Goal: Use online tool/utility: Utilize a website feature to perform a specific function

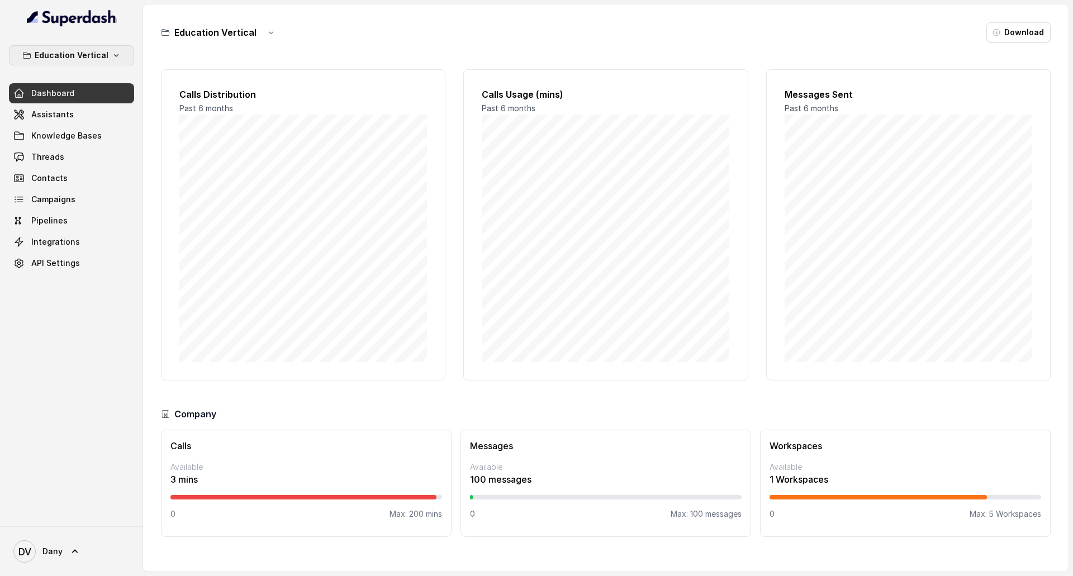
click at [59, 48] on button "Education Vertical" at bounding box center [71, 55] width 125 height 20
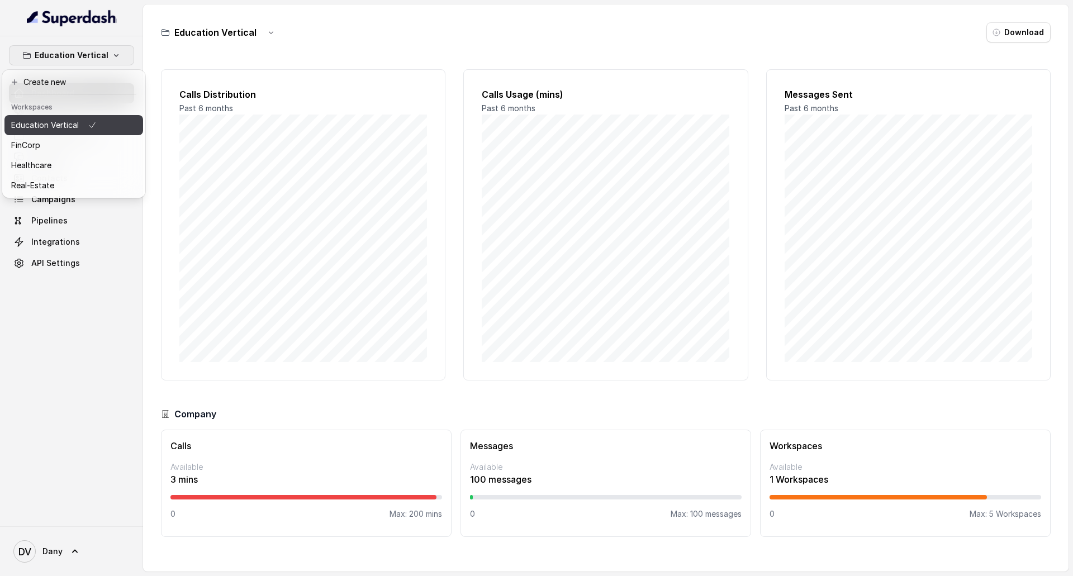
click at [88, 131] on icon "button" at bounding box center [92, 124] width 9 height 13
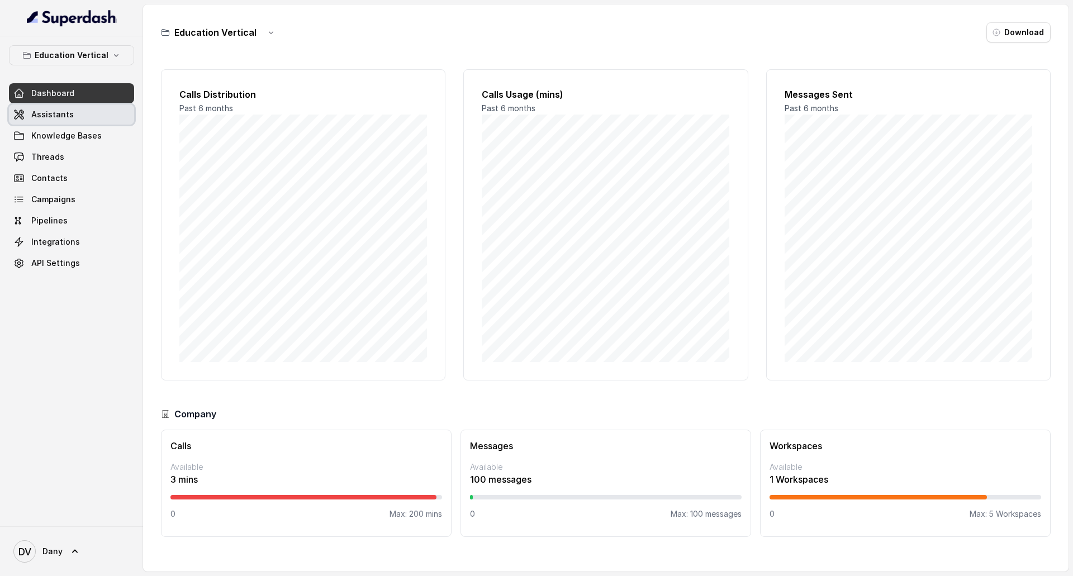
click at [32, 108] on link "Assistants" at bounding box center [71, 114] width 125 height 20
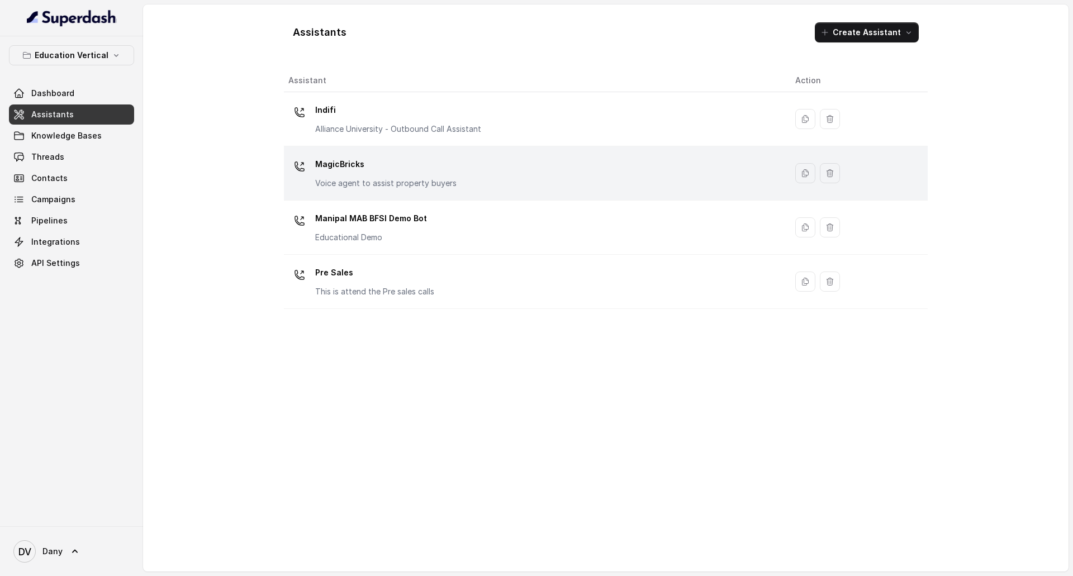
click at [468, 147] on td "MagicBricks Voice agent to assist property buyers" at bounding box center [535, 173] width 502 height 54
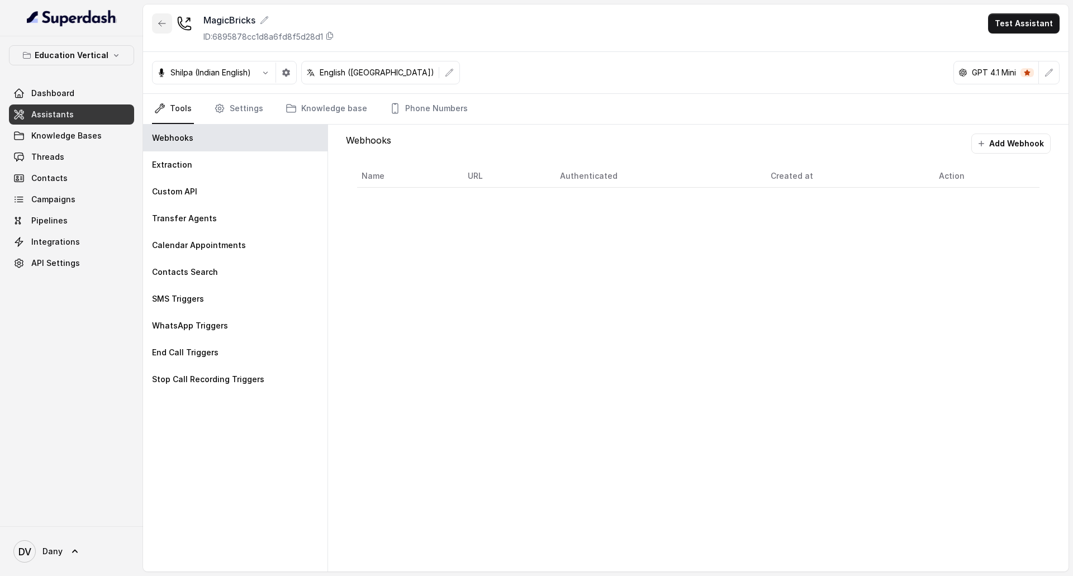
click at [156, 28] on button "button" at bounding box center [162, 23] width 20 height 20
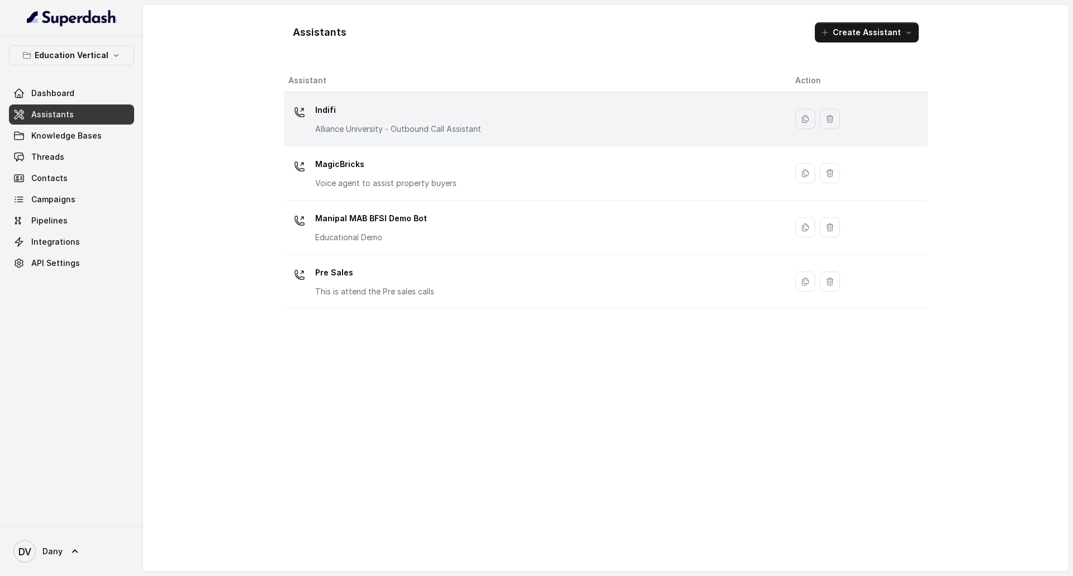
click at [339, 103] on p "Indifi" at bounding box center [398, 110] width 166 height 18
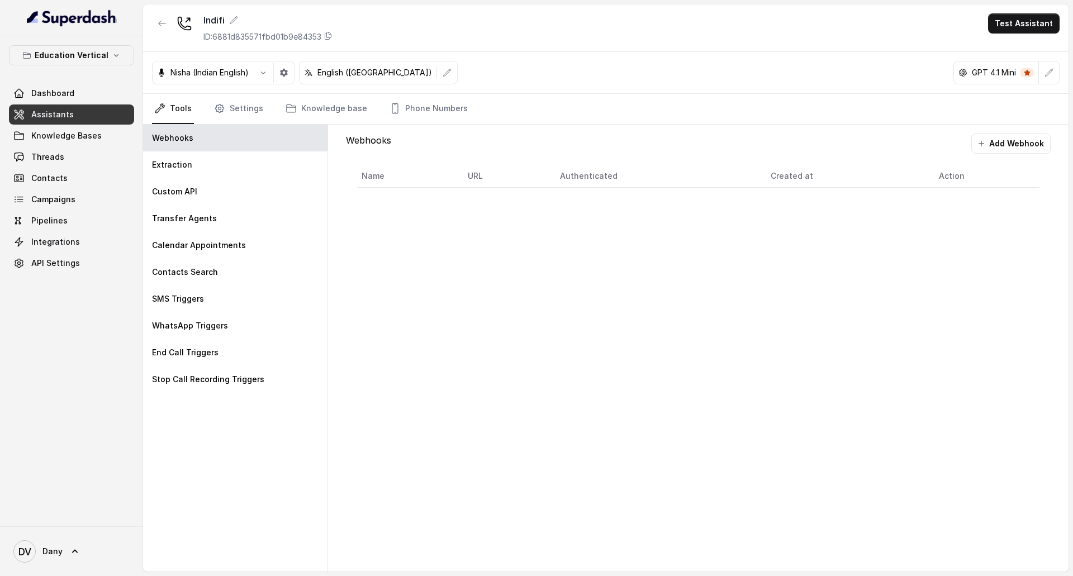
click at [1056, 32] on button "Test Assistant" at bounding box center [1024, 23] width 72 height 20
click at [1032, 51] on button "Phone Call" at bounding box center [1026, 50] width 70 height 20
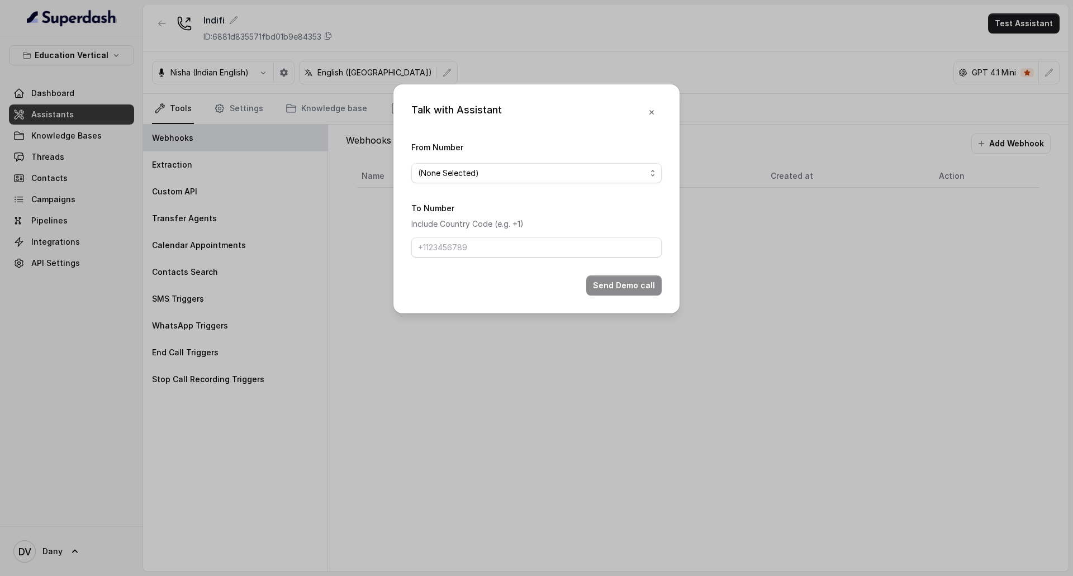
click at [564, 162] on div "From Number (None Selected)" at bounding box center [536, 161] width 250 height 43
click at [565, 167] on span "(None Selected)" at bounding box center [532, 173] width 228 height 13
click at [465, 229] on div "(None Selected) 9591075360" at bounding box center [536, 208] width 250 height 45
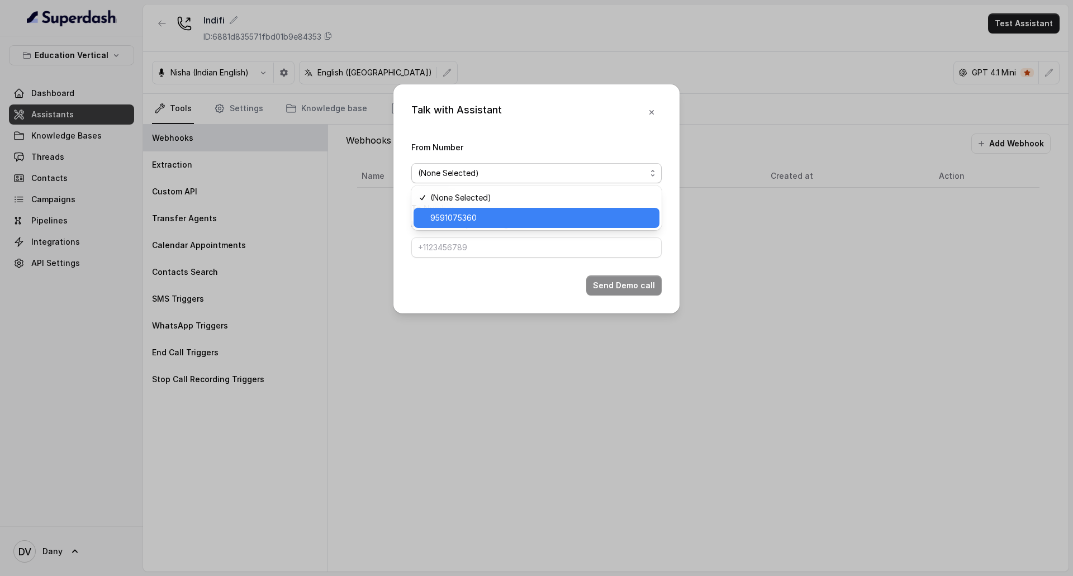
click at [463, 222] on span "9591075360" at bounding box center [541, 217] width 222 height 13
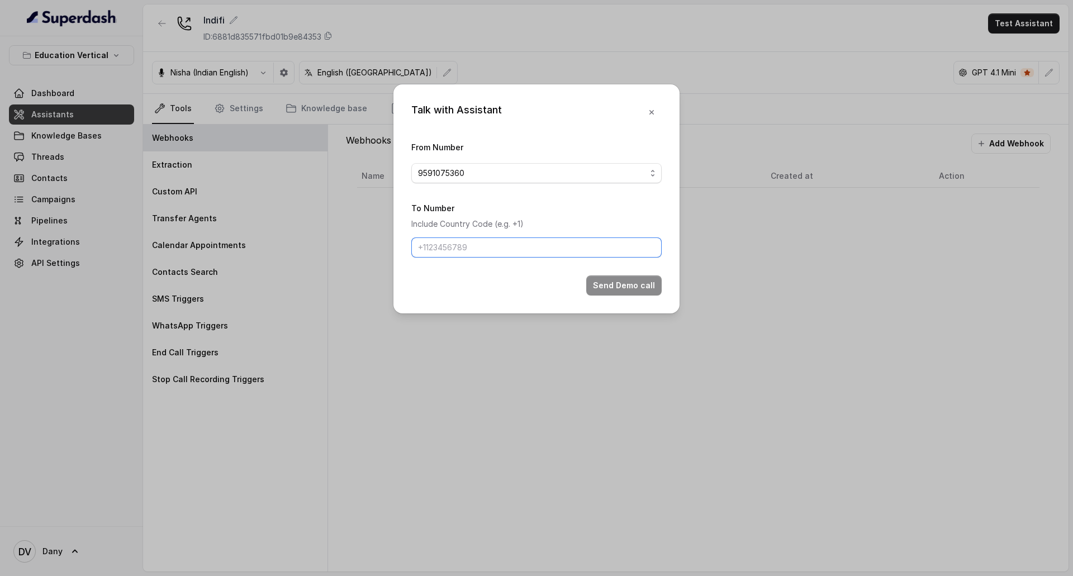
click at [487, 253] on input "To Number" at bounding box center [536, 247] width 250 height 20
click at [601, 222] on p "Include Country Code (e.g. +1)" at bounding box center [536, 223] width 250 height 13
click at [651, 119] on button "button" at bounding box center [652, 112] width 20 height 20
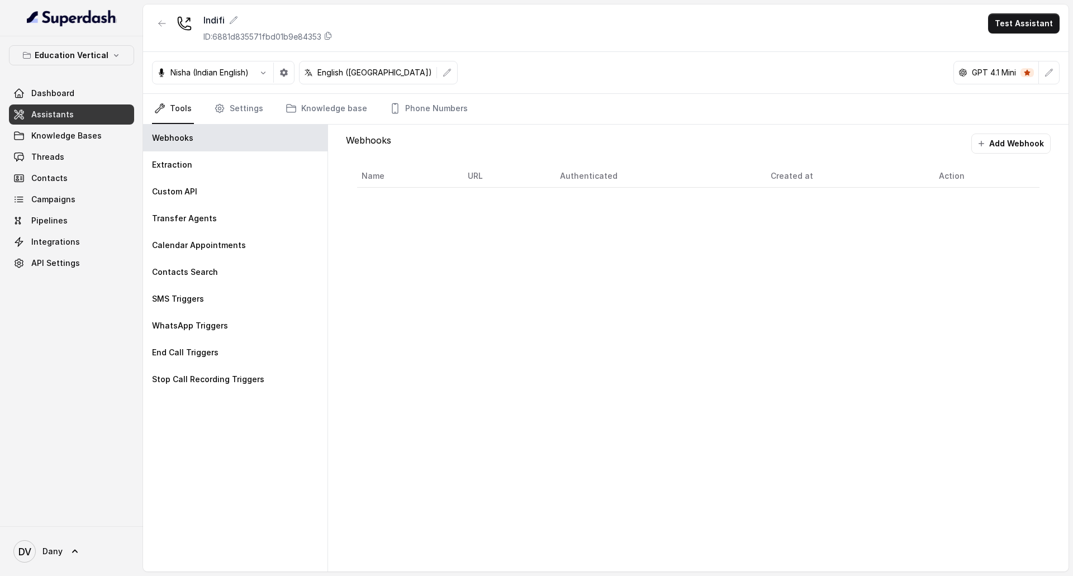
click at [53, 106] on link "Assistants" at bounding box center [71, 114] width 125 height 20
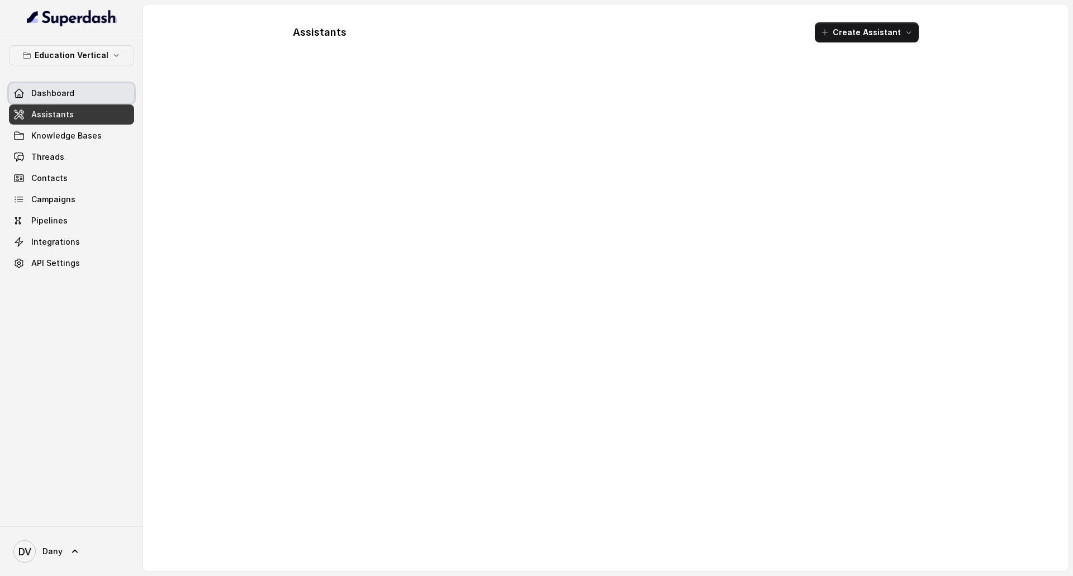
click at [55, 97] on span "Dashboard" at bounding box center [52, 93] width 43 height 11
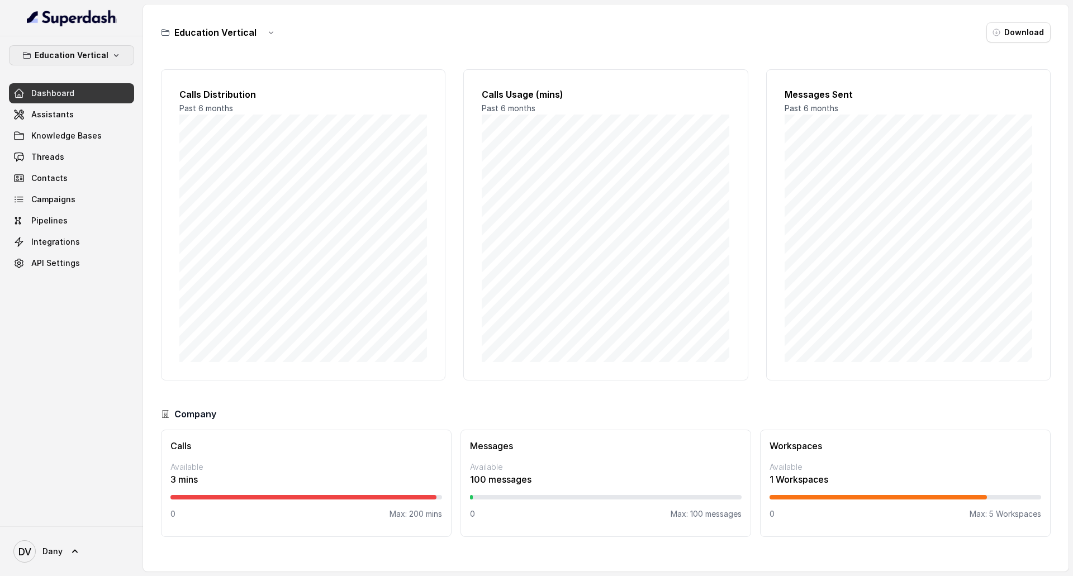
click at [112, 51] on icon "button" at bounding box center [116, 55] width 9 height 9
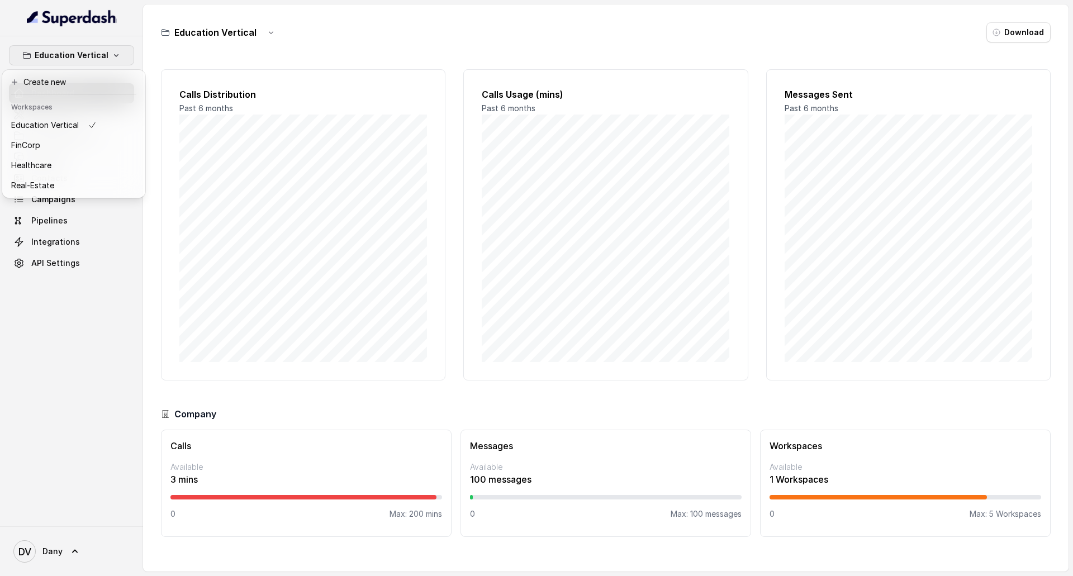
click at [100, 21] on nav "Education Vertical Dashboard Assistants Knowledge Bases Threads Contacts Campai…" at bounding box center [71, 288] width 143 height 576
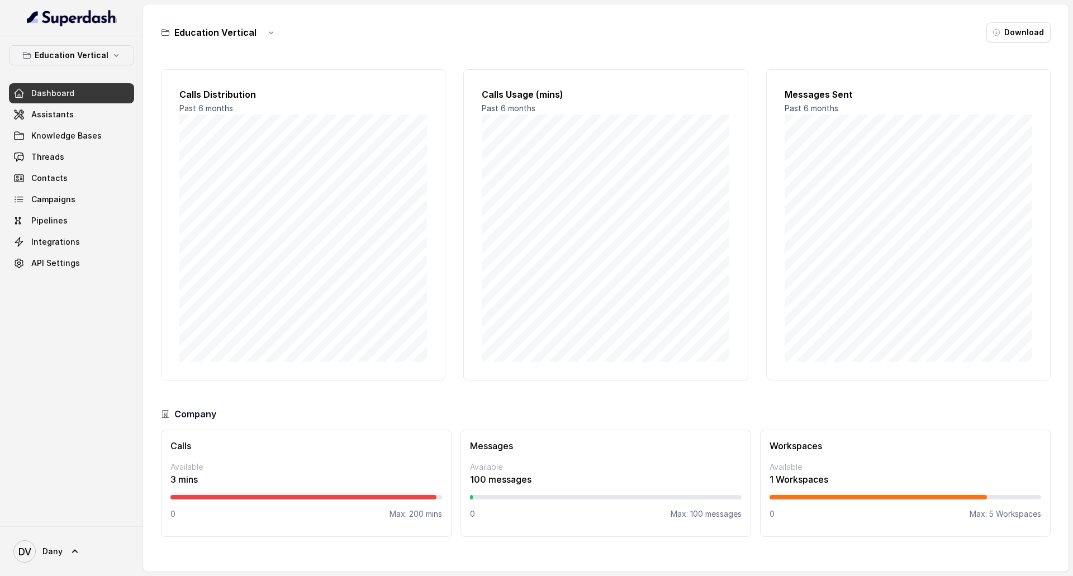
click at [100, 20] on img at bounding box center [72, 18] width 90 height 18
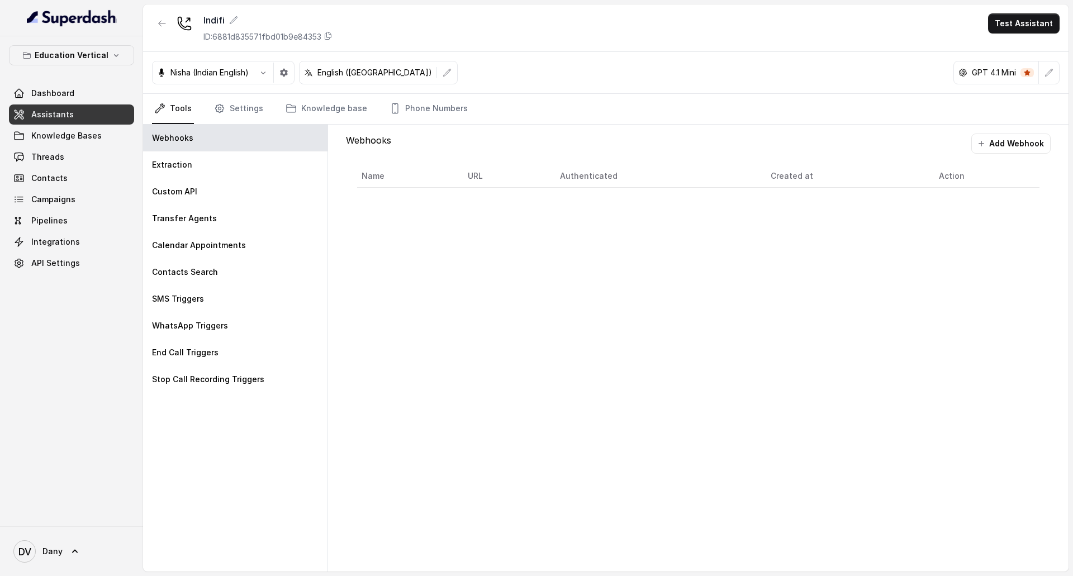
click at [50, 118] on span "Assistants" at bounding box center [52, 114] width 42 height 11
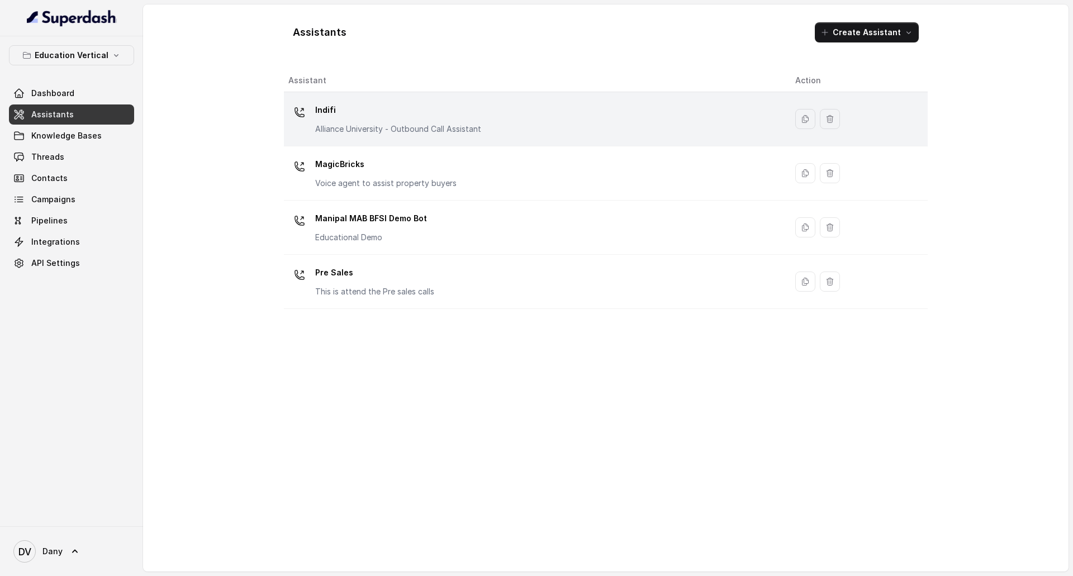
click at [462, 137] on td "Indifi Alliance University - Outbound Call Assistant" at bounding box center [535, 119] width 502 height 54
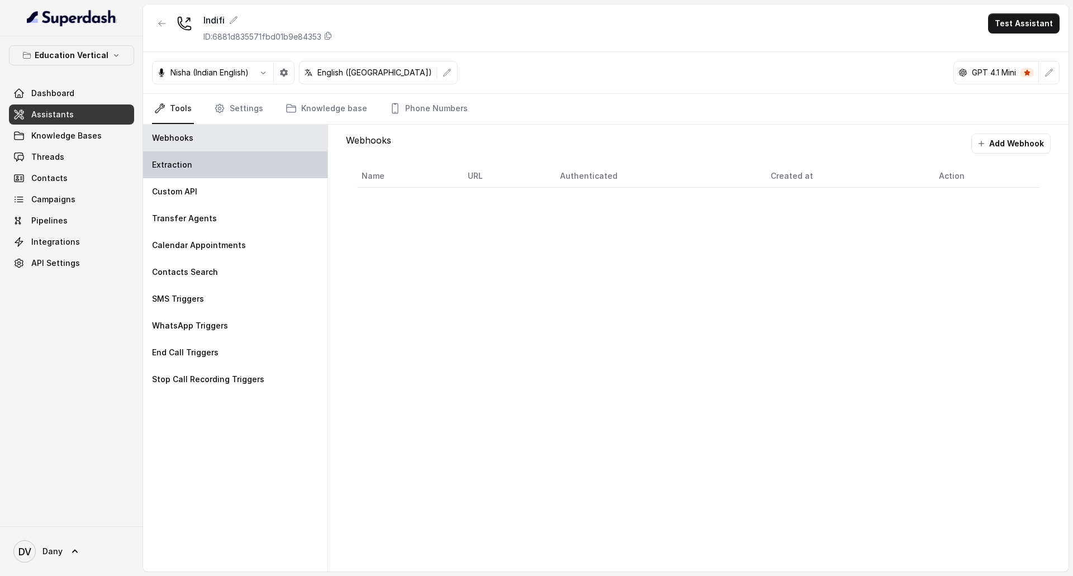
click at [249, 164] on div "Extraction" at bounding box center [235, 164] width 184 height 27
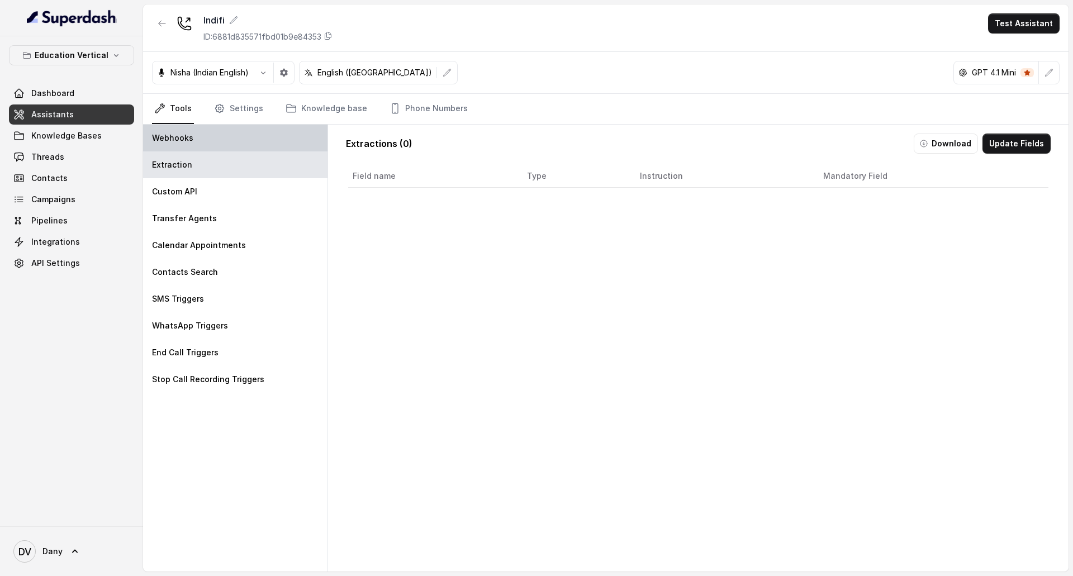
click at [259, 136] on div "Webhooks" at bounding box center [235, 138] width 184 height 27
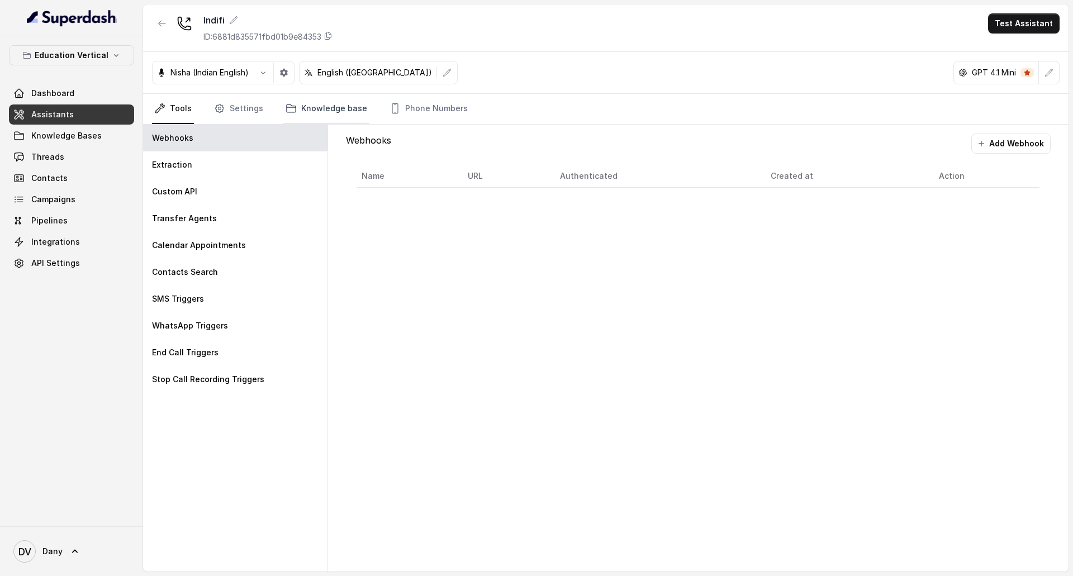
click at [310, 115] on link "Knowledge base" at bounding box center [326, 109] width 86 height 30
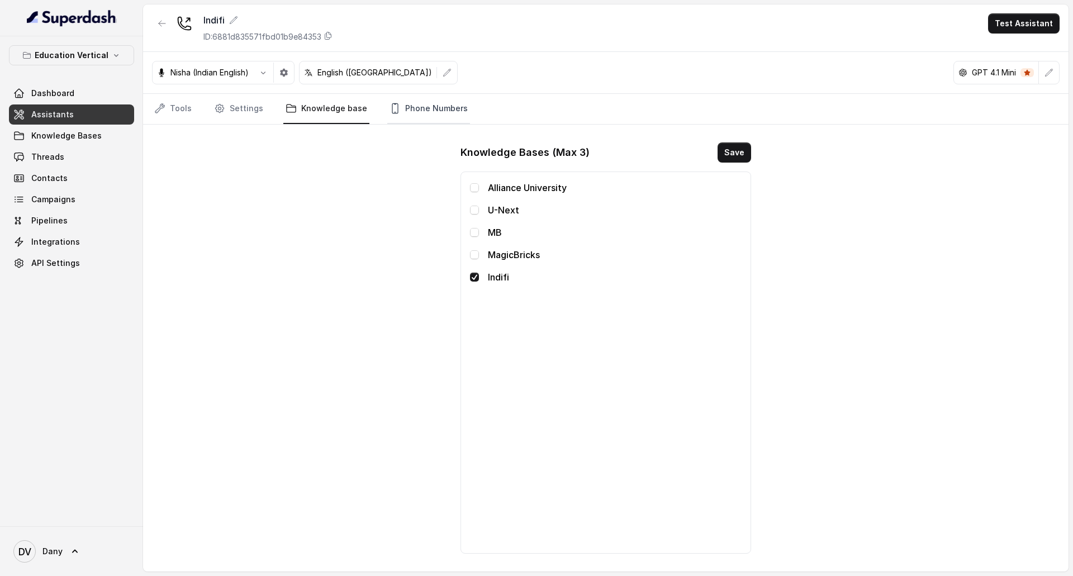
click at [417, 101] on link "Phone Numbers" at bounding box center [428, 109] width 83 height 30
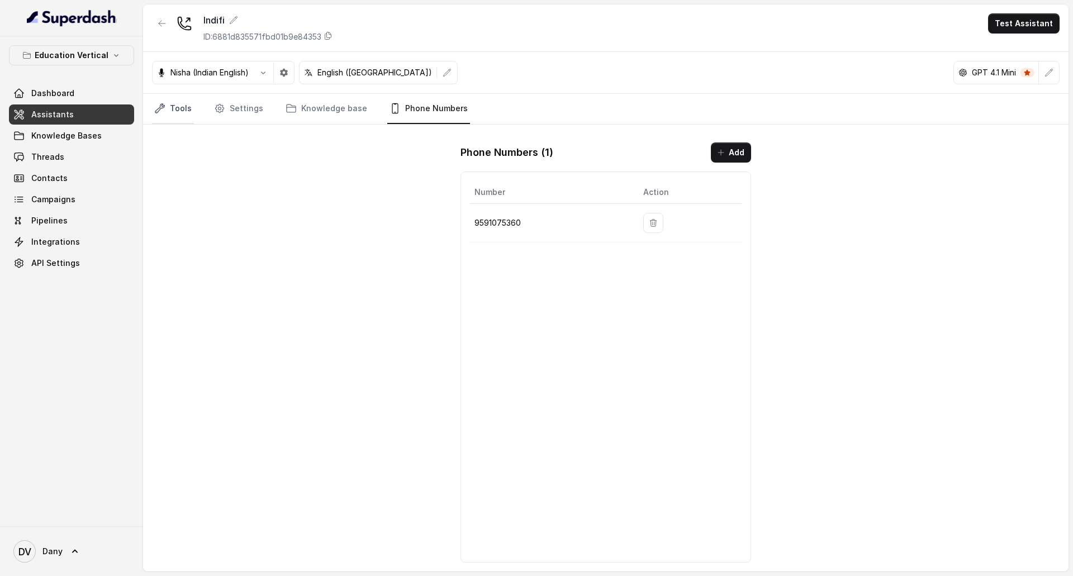
click at [180, 119] on link "Tools" at bounding box center [173, 109] width 42 height 30
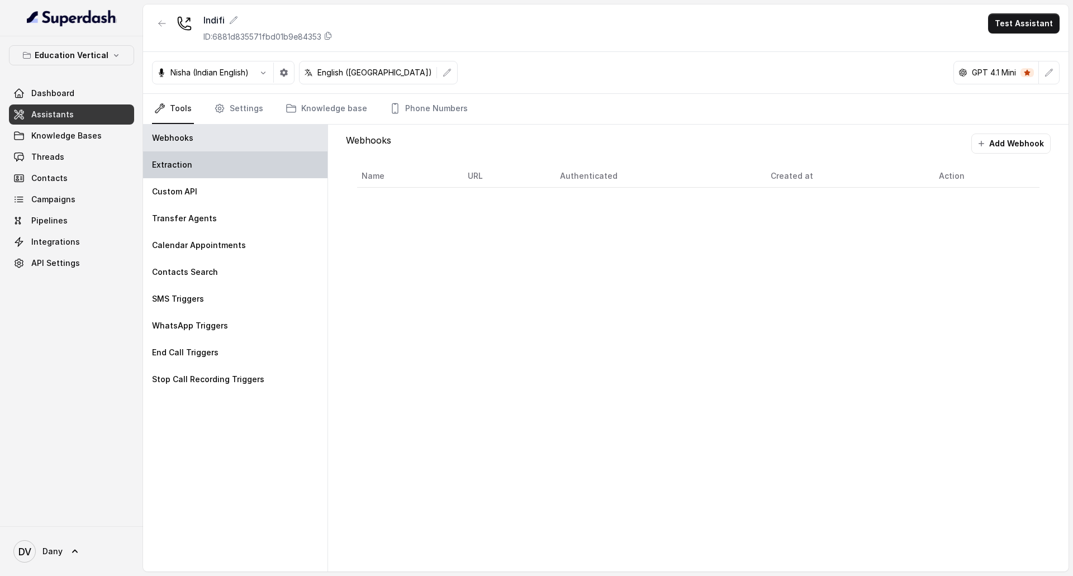
click at [249, 160] on div "Extraction" at bounding box center [235, 164] width 184 height 27
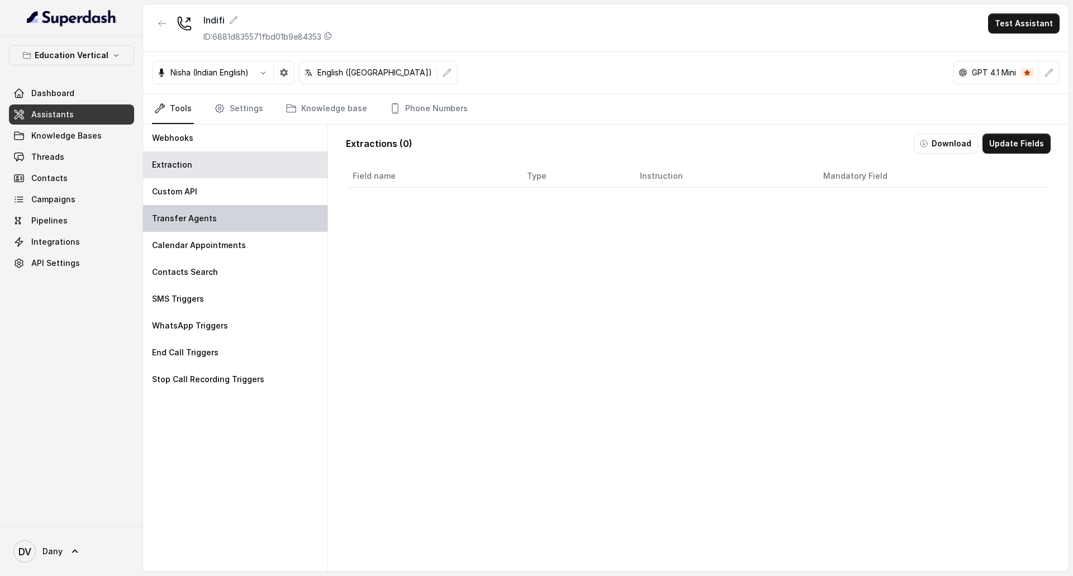
click at [277, 225] on div "Transfer Agents" at bounding box center [235, 218] width 184 height 27
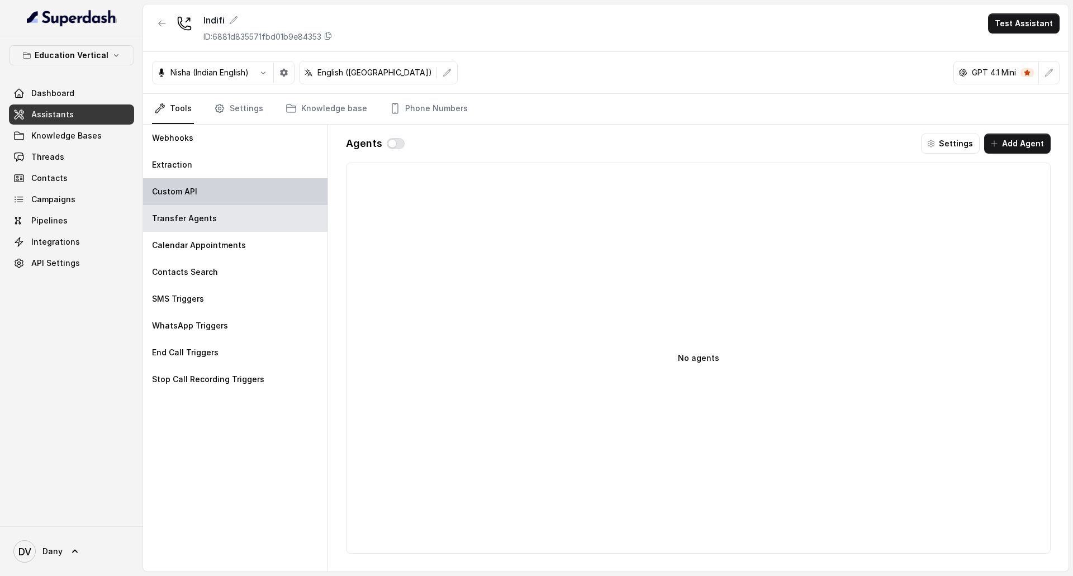
click at [260, 204] on div "Custom API" at bounding box center [235, 191] width 184 height 27
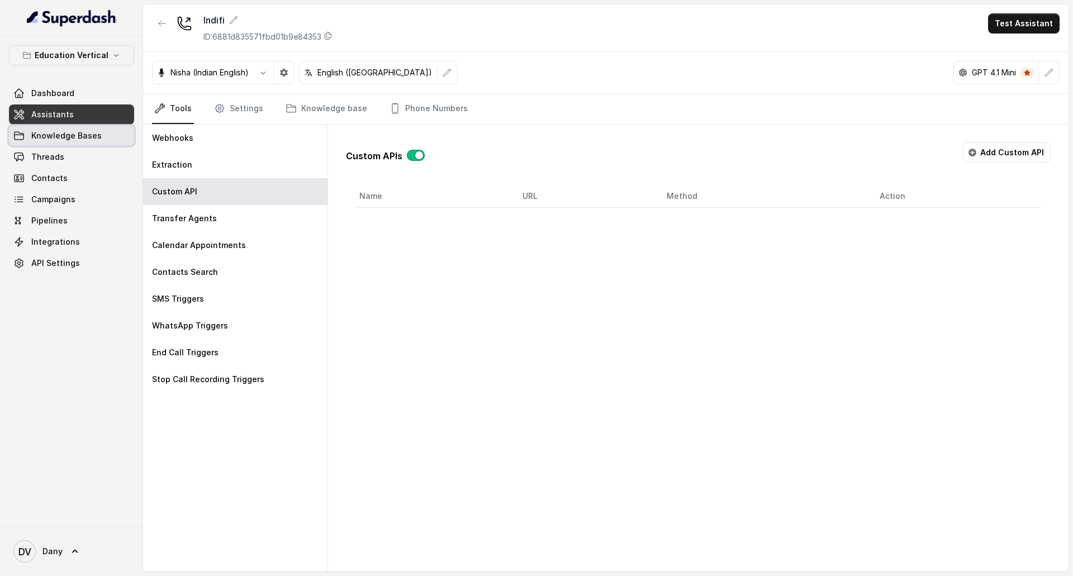
click at [59, 136] on span "Knowledge Bases" at bounding box center [66, 135] width 70 height 11
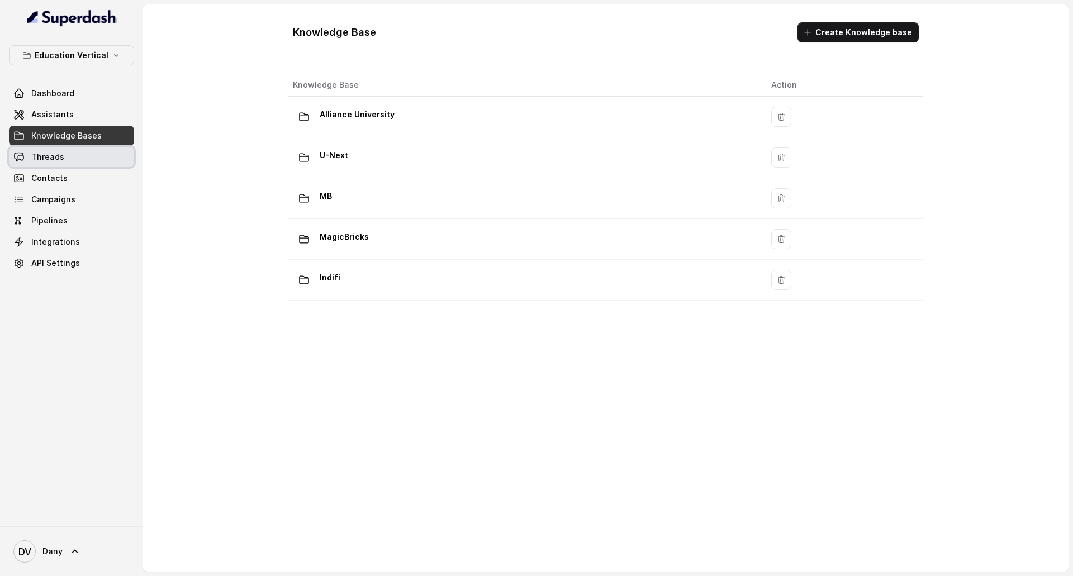
click at [70, 151] on link "Threads" at bounding box center [71, 157] width 125 height 20
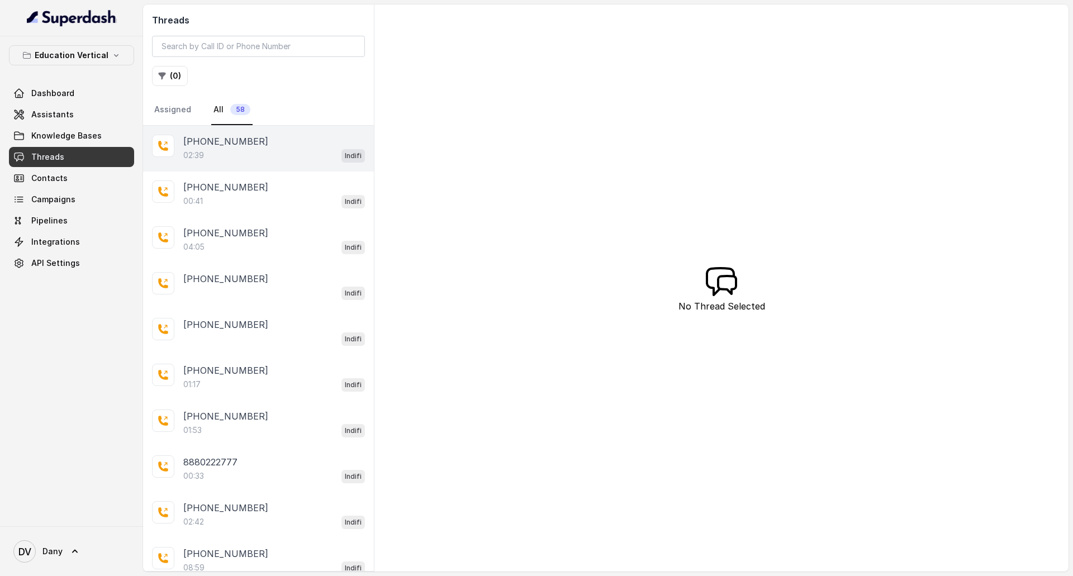
click at [247, 150] on div "02:39 Indifi" at bounding box center [274, 155] width 182 height 15
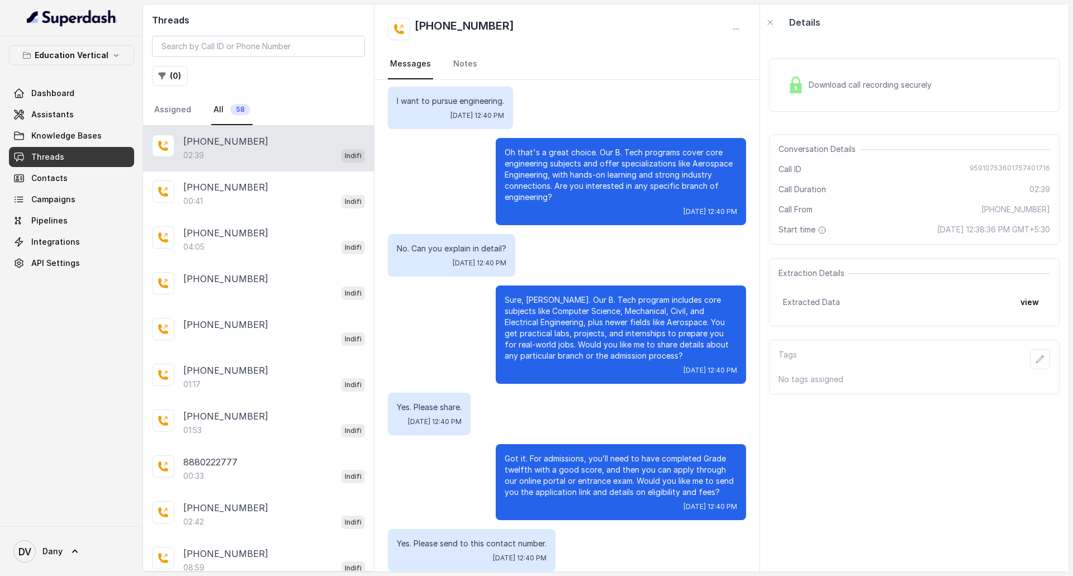
scroll to position [872, 0]
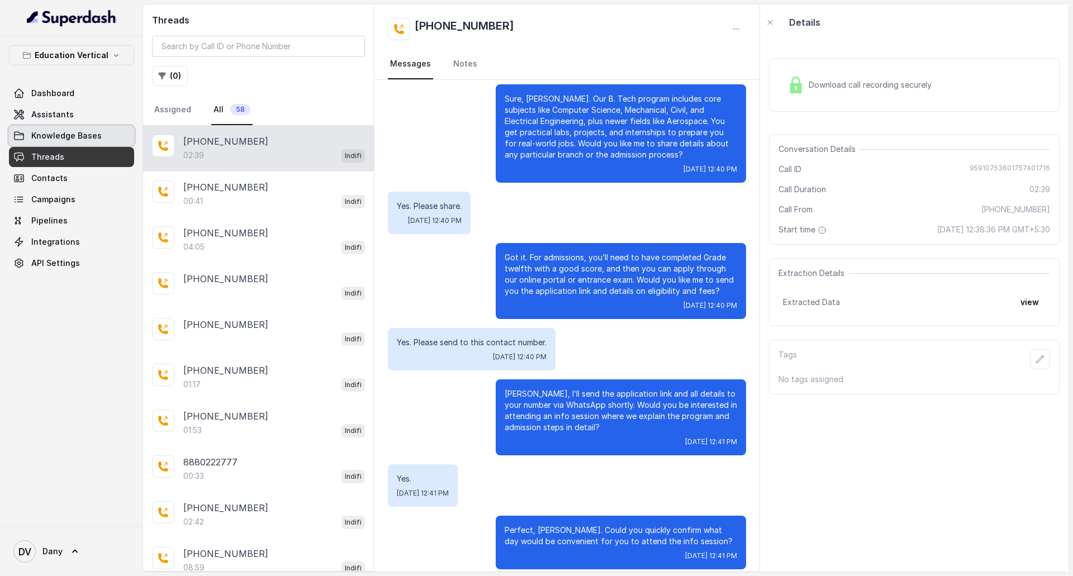
click at [51, 131] on span "Knowledge Bases" at bounding box center [66, 135] width 70 height 11
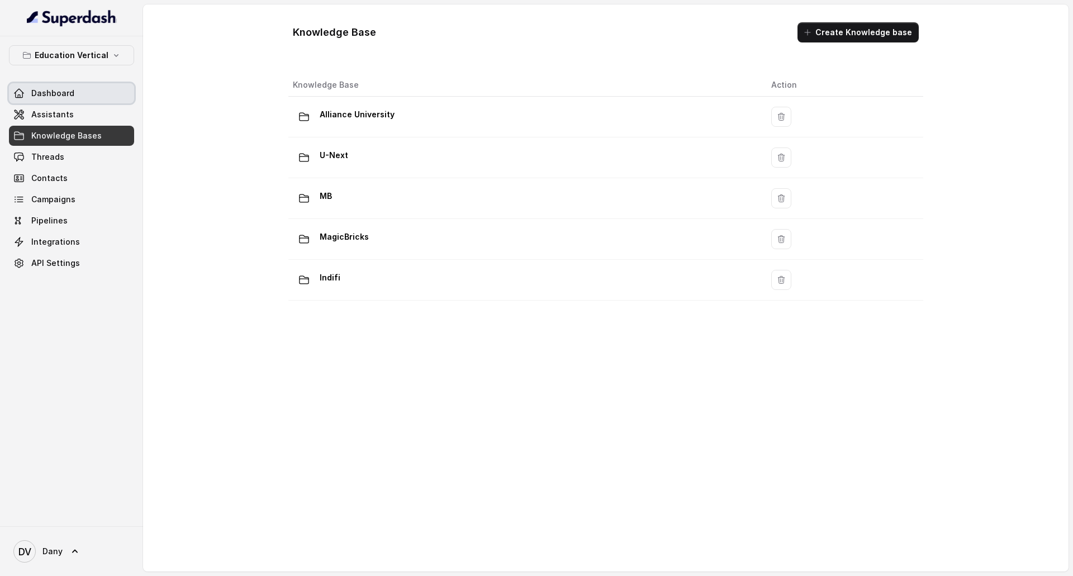
click at [49, 84] on link "Dashboard" at bounding box center [71, 93] width 125 height 20
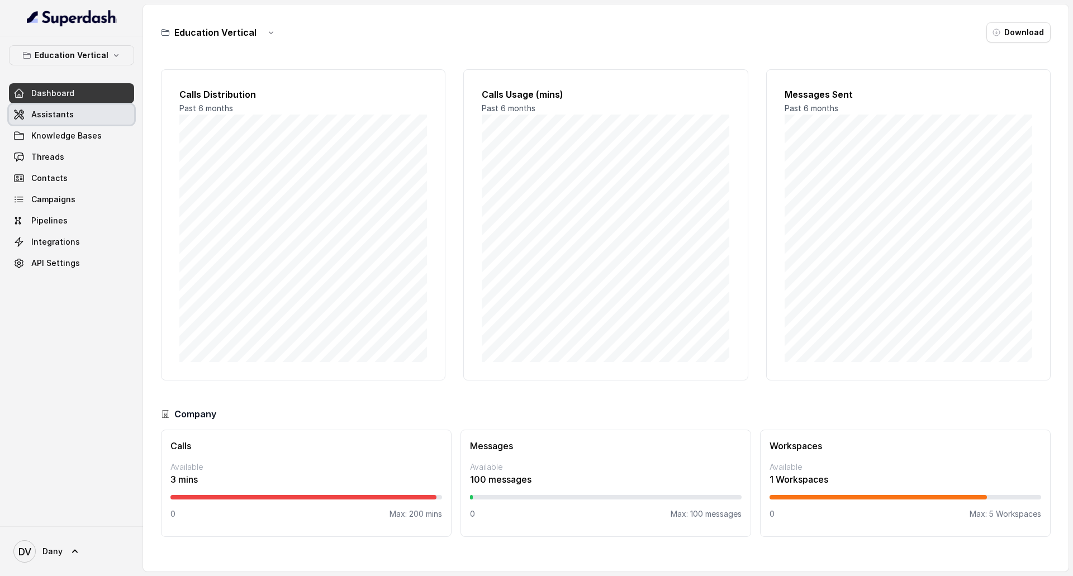
click at [63, 113] on span "Assistants" at bounding box center [52, 114] width 42 height 11
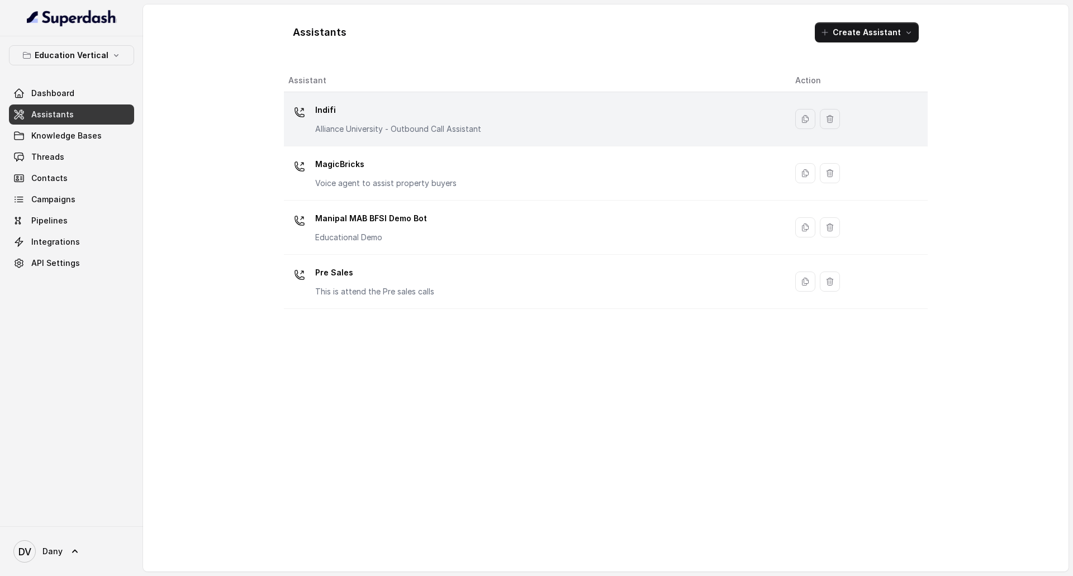
click at [545, 120] on div "Indifi Alliance University - Outbound Call Assistant" at bounding box center [532, 119] width 489 height 36
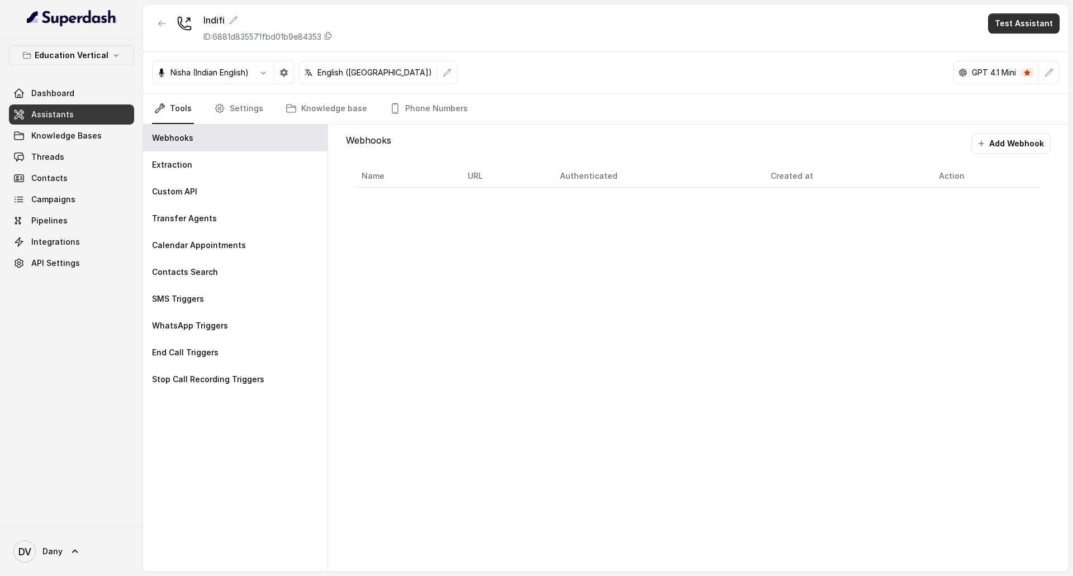
click at [1020, 27] on button "Test Assistant" at bounding box center [1024, 23] width 72 height 20
